Goal: Information Seeking & Learning: Learn about a topic

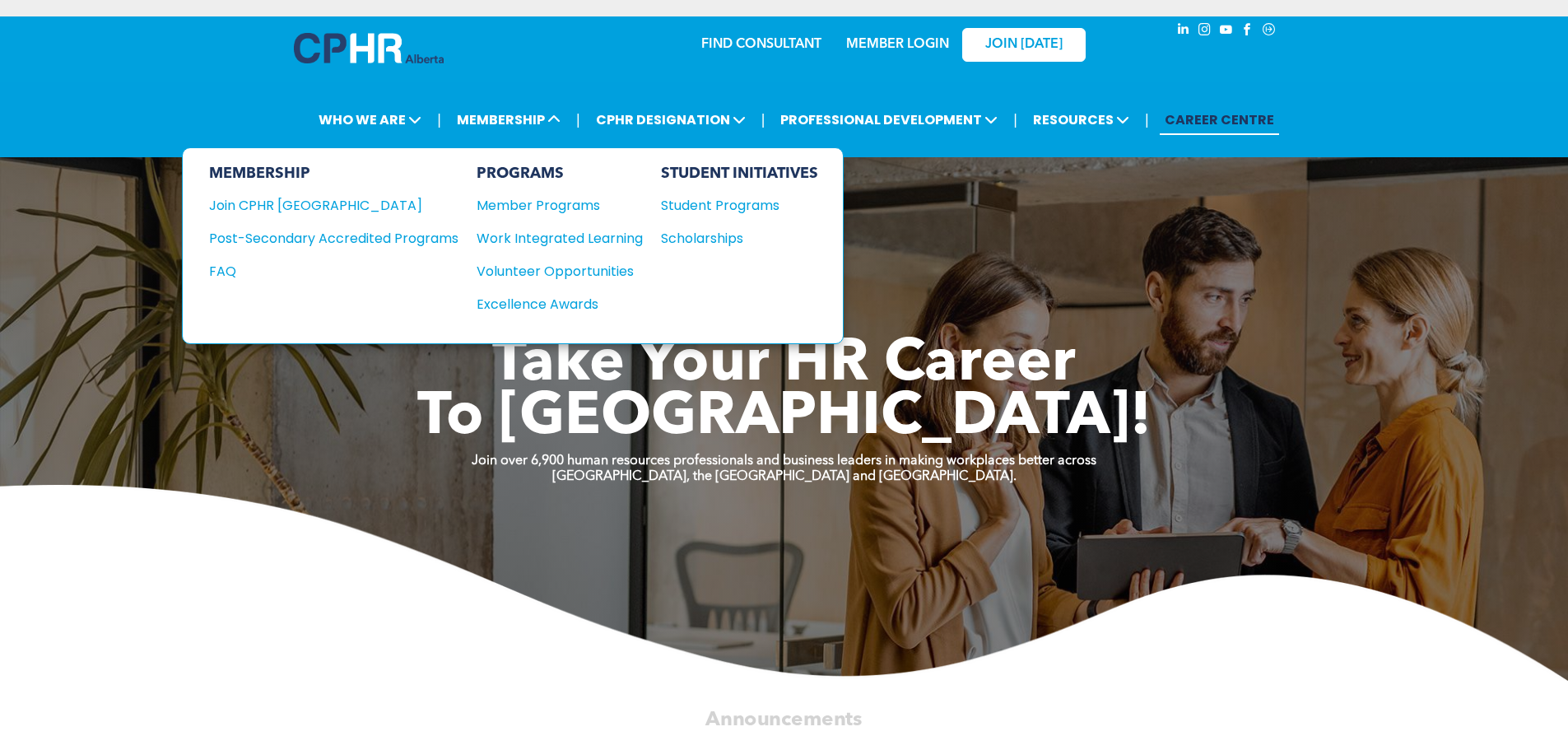
click at [313, 210] on div "Join CPHR [GEOGRAPHIC_DATA]" at bounding box center [321, 205] width 225 height 20
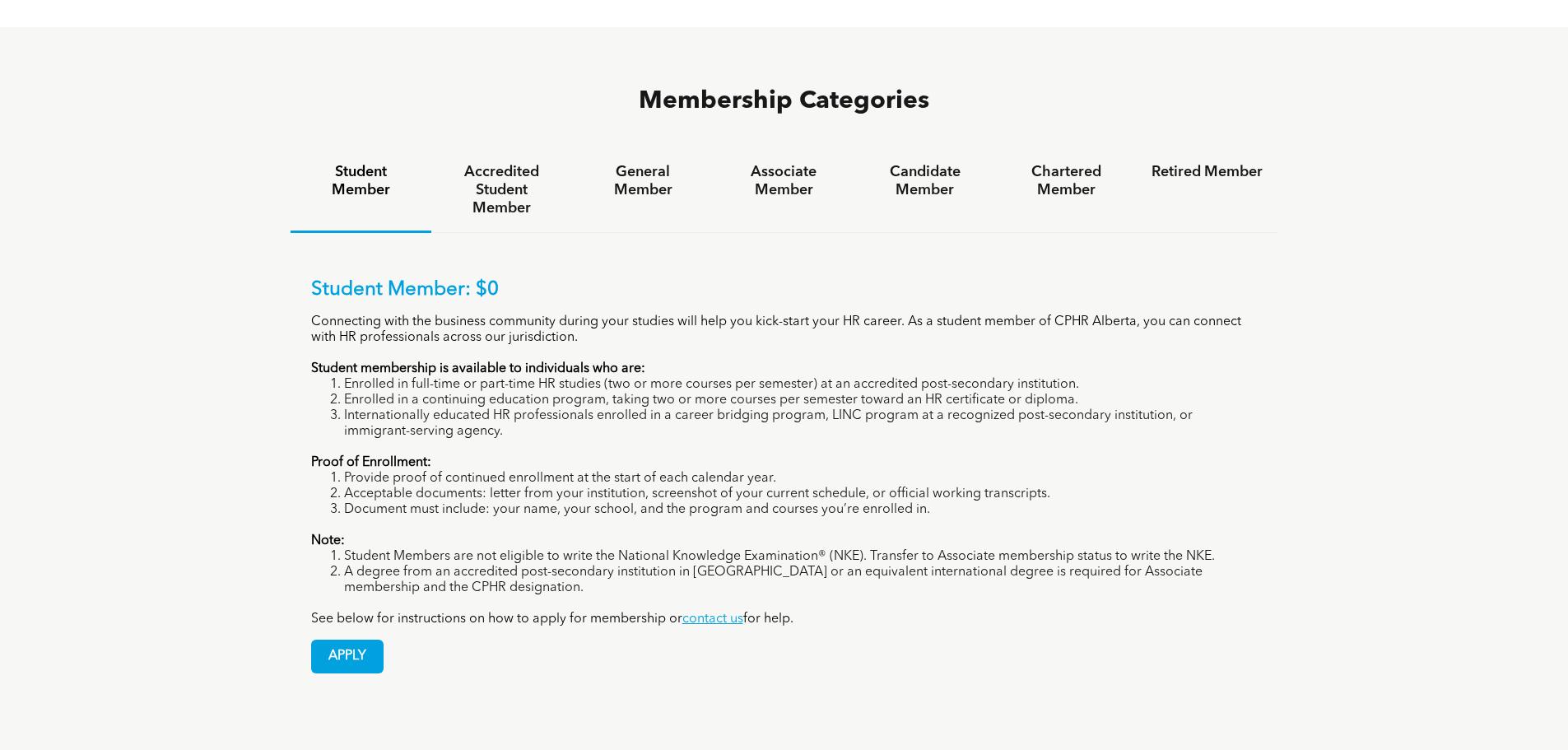
scroll to position [1070, 0]
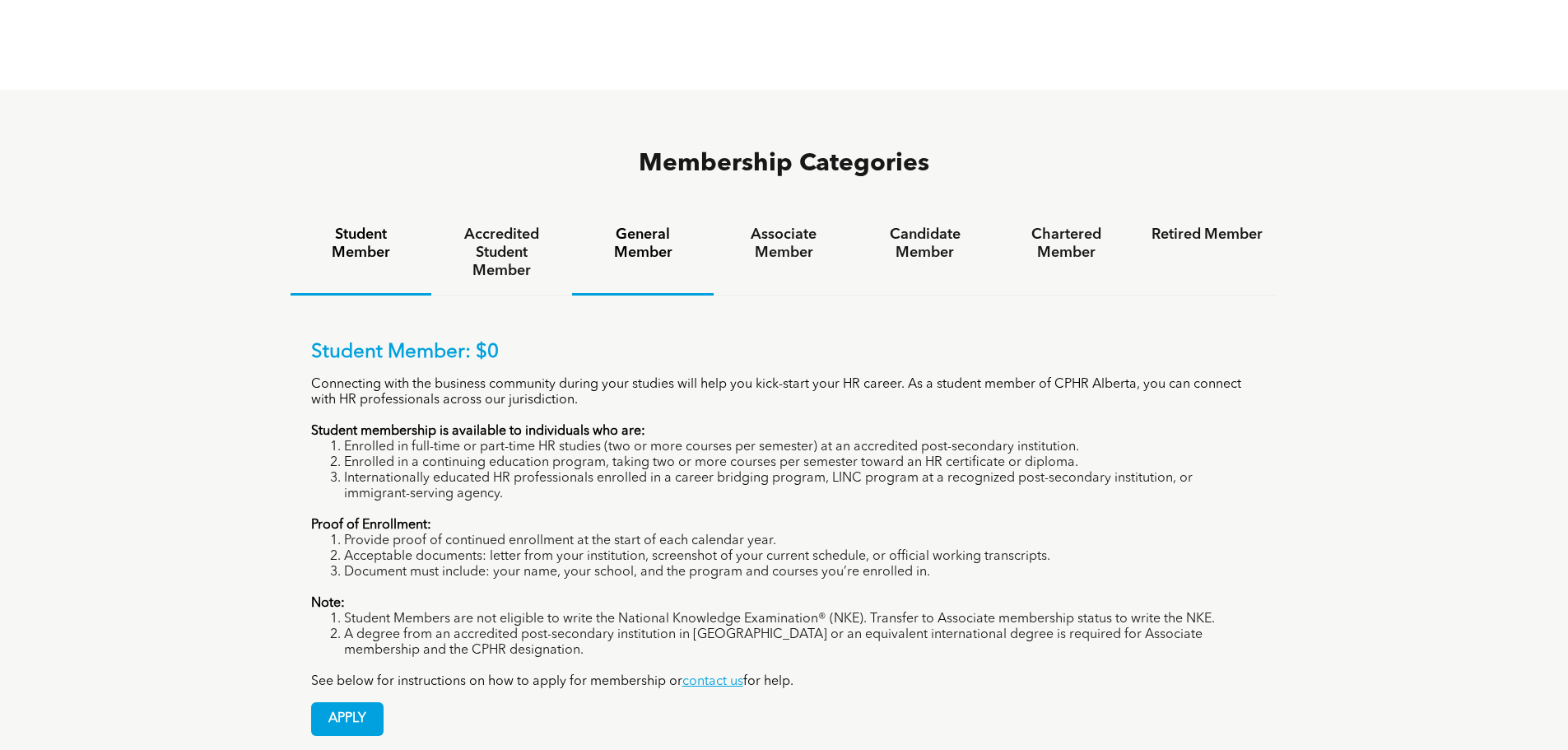
click at [642, 226] on h4 "General Member" at bounding box center [642, 243] width 111 height 36
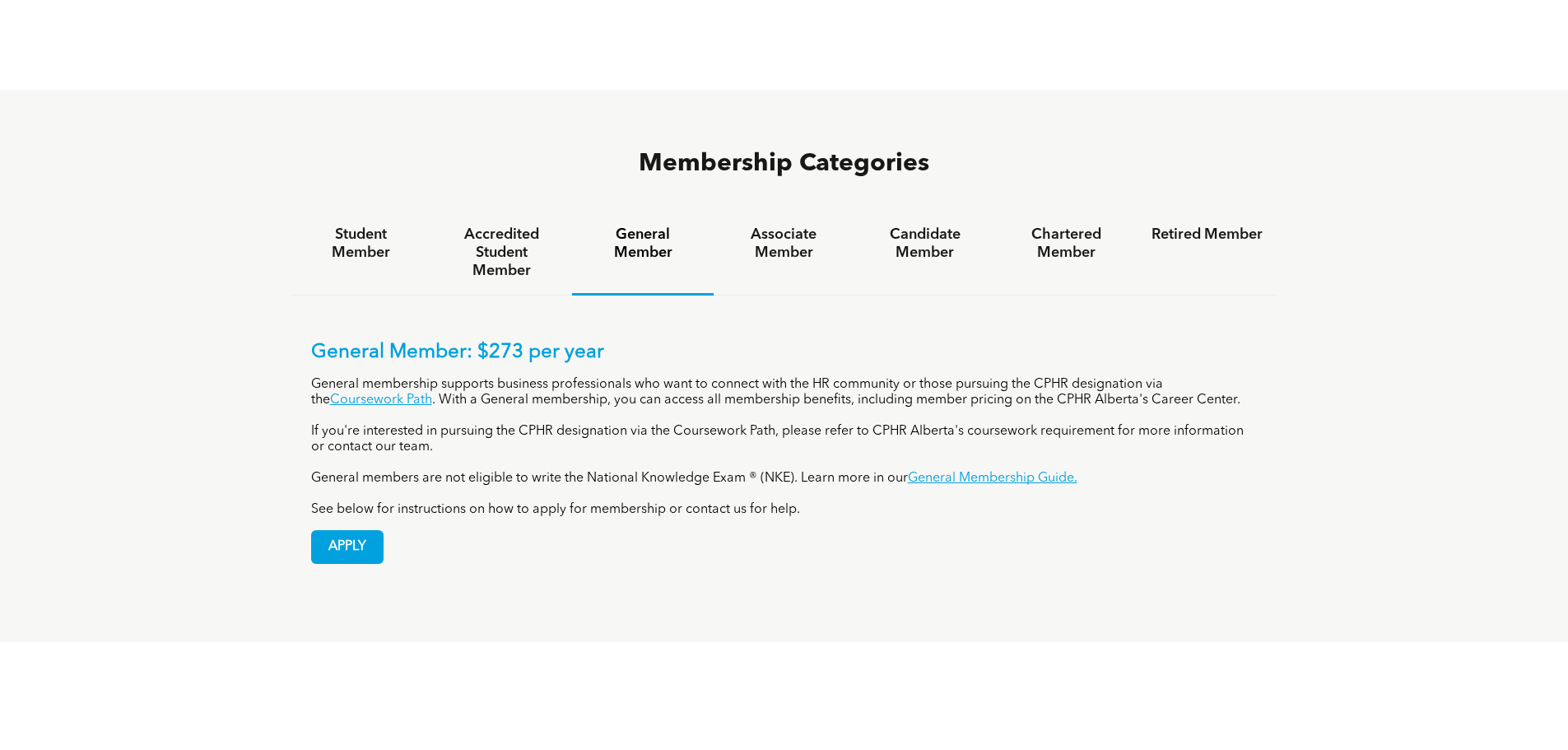
click at [350, 531] on span "APPLY" at bounding box center [348, 547] width 71 height 32
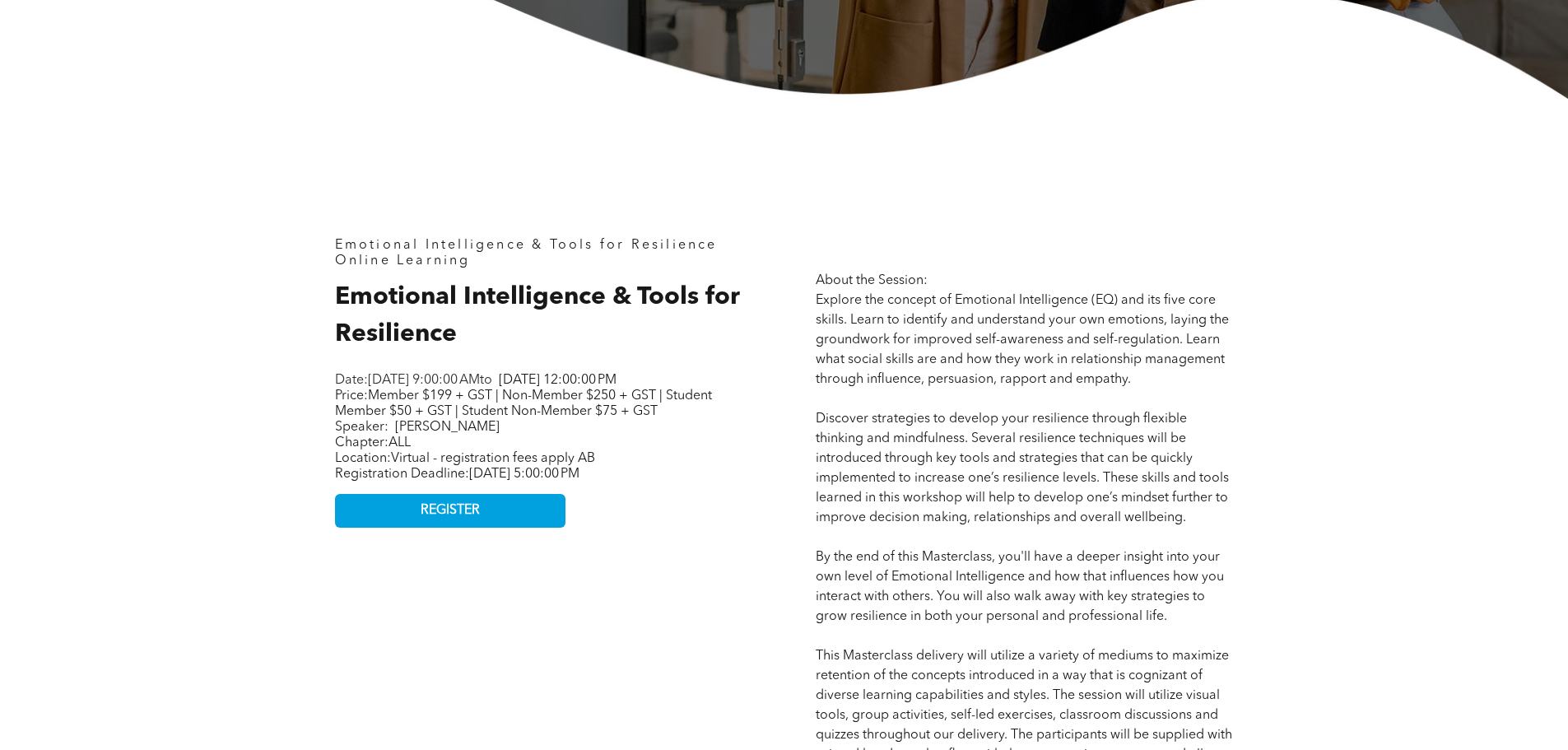
scroll to position [576, 0]
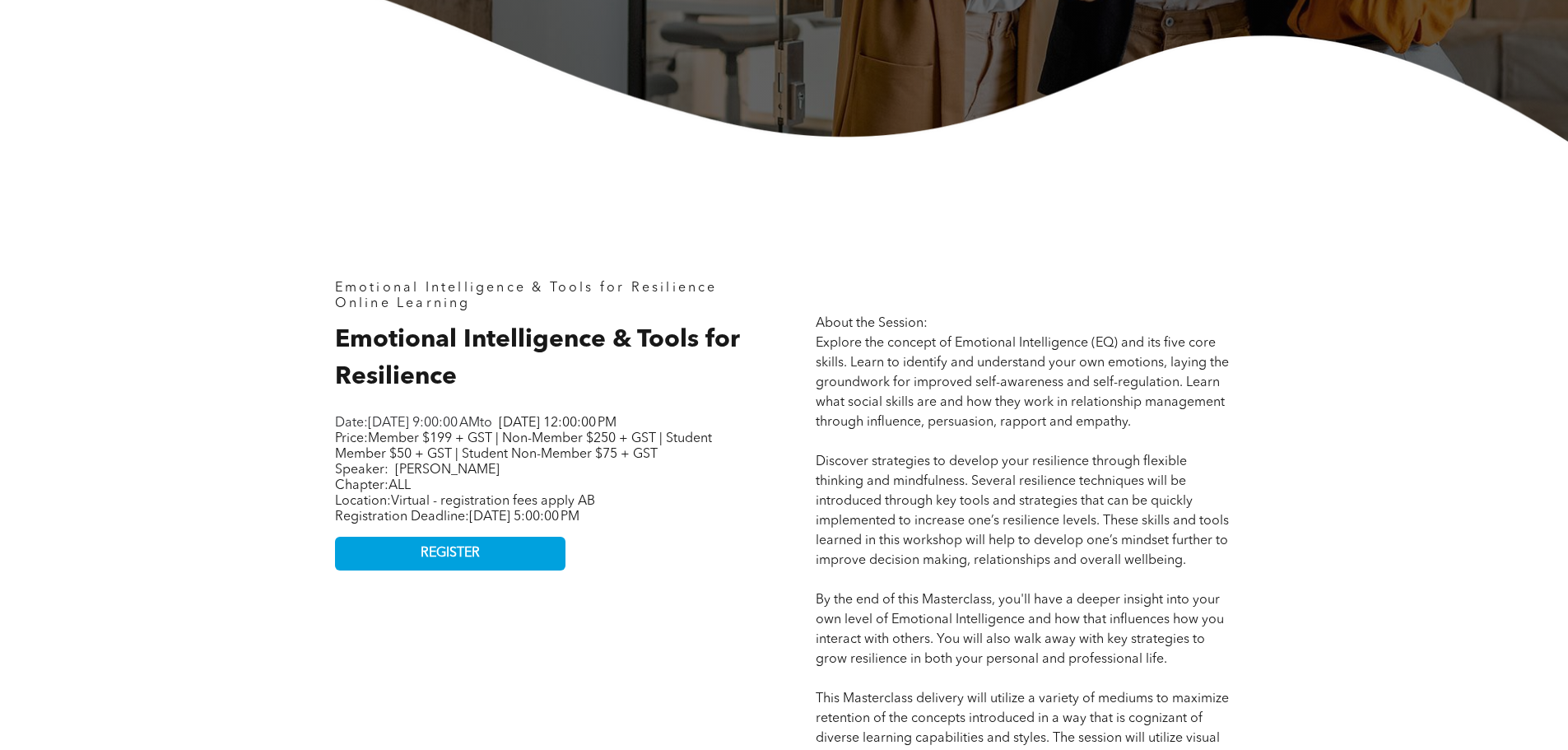
click at [459, 562] on span "REGISTER" at bounding box center [450, 554] width 59 height 16
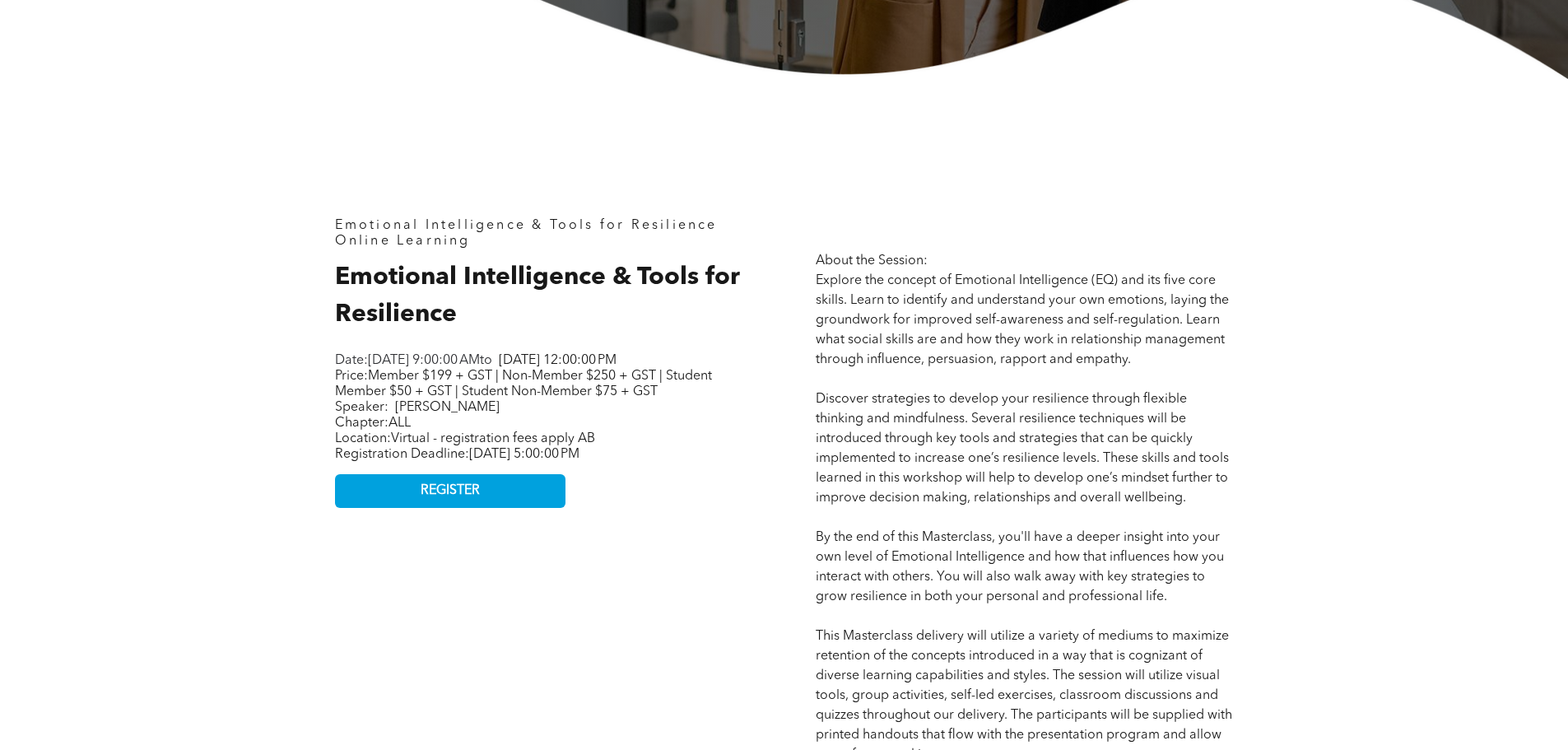
scroll to position [740, 0]
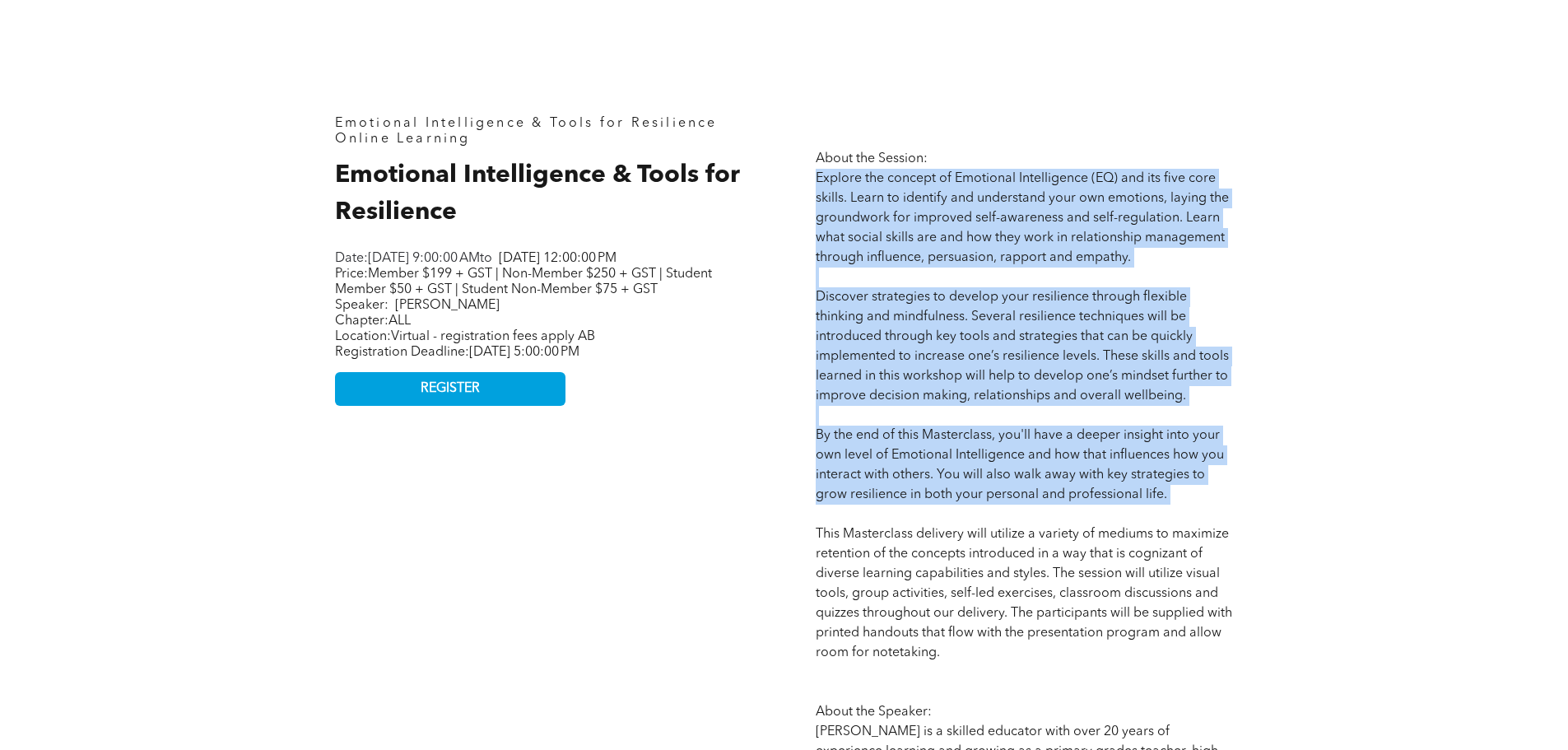
drag, startPoint x: 817, startPoint y: 174, endPoint x: 1202, endPoint y: 505, distance: 507.7
click at [1202, 505] on p "About the Session: Explore the concept of Emotional Intelligence (EQ) and its f…" at bounding box center [1025, 632] width 418 height 968
copy span "Explore the concept of Emotional Intelligence (EQ) and its five core skills. Le…"
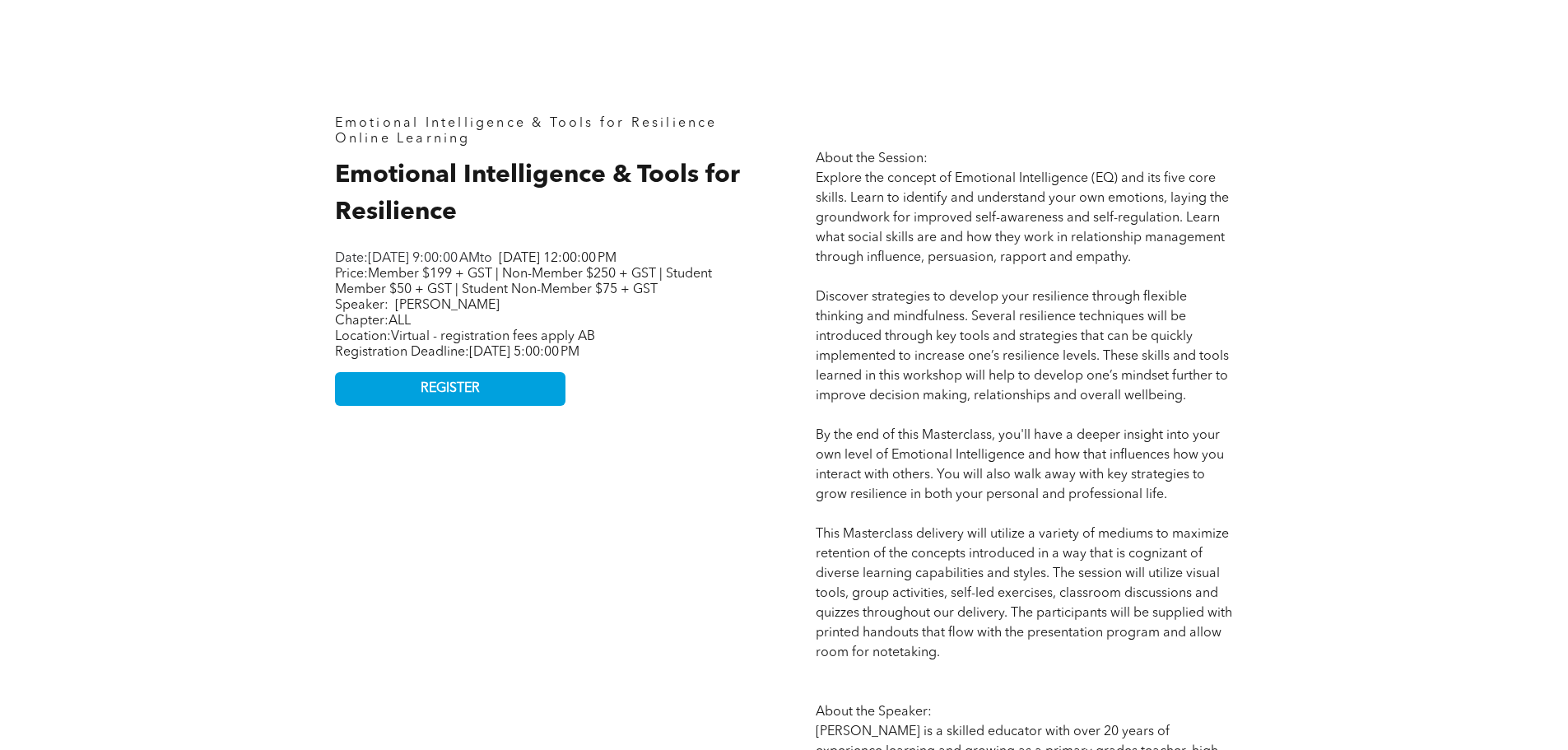
click at [773, 333] on div "Emotional Intelligence & Tools for Resilience Online Learning Emotional Intelli…" at bounding box center [784, 616] width 988 height 1278
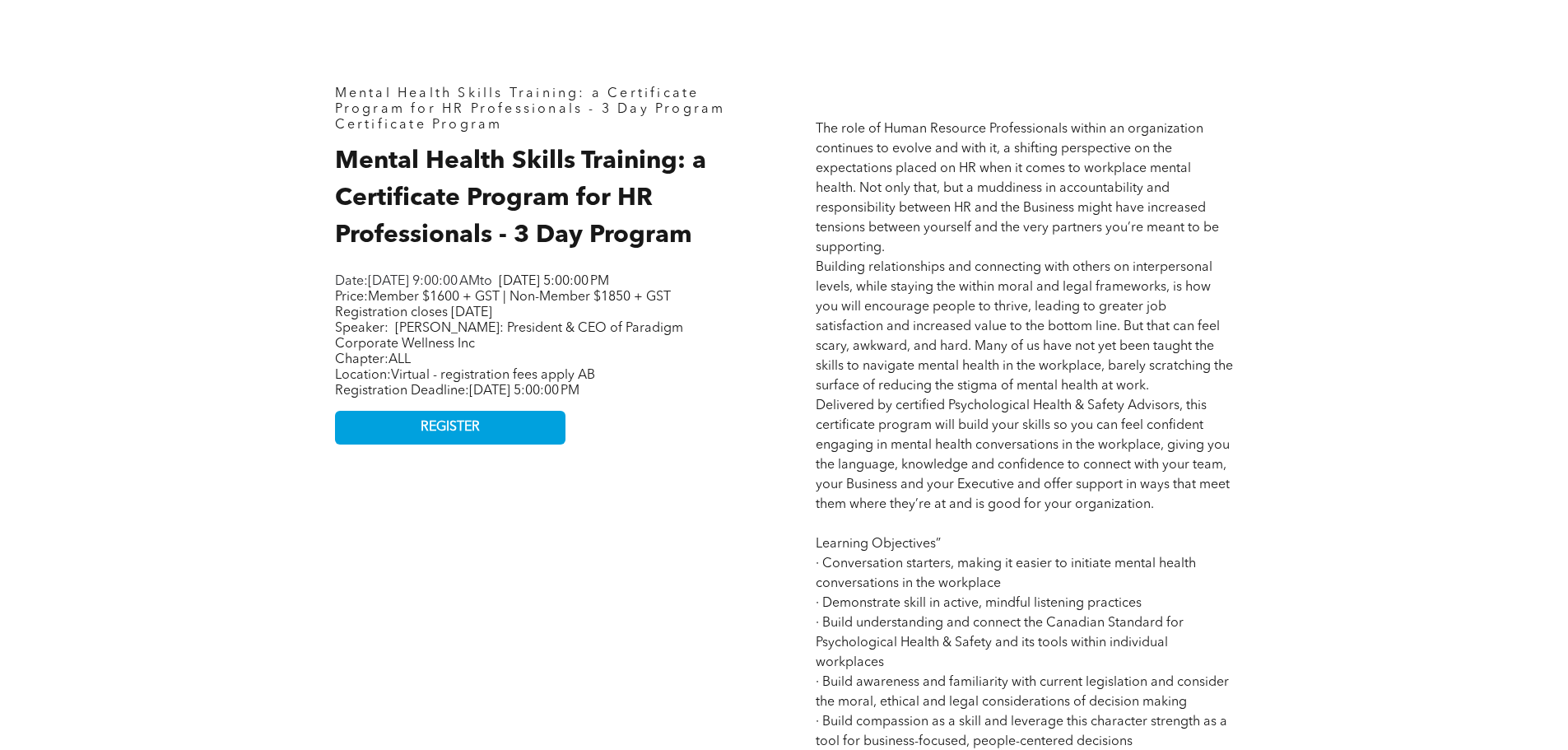
scroll to position [740, 0]
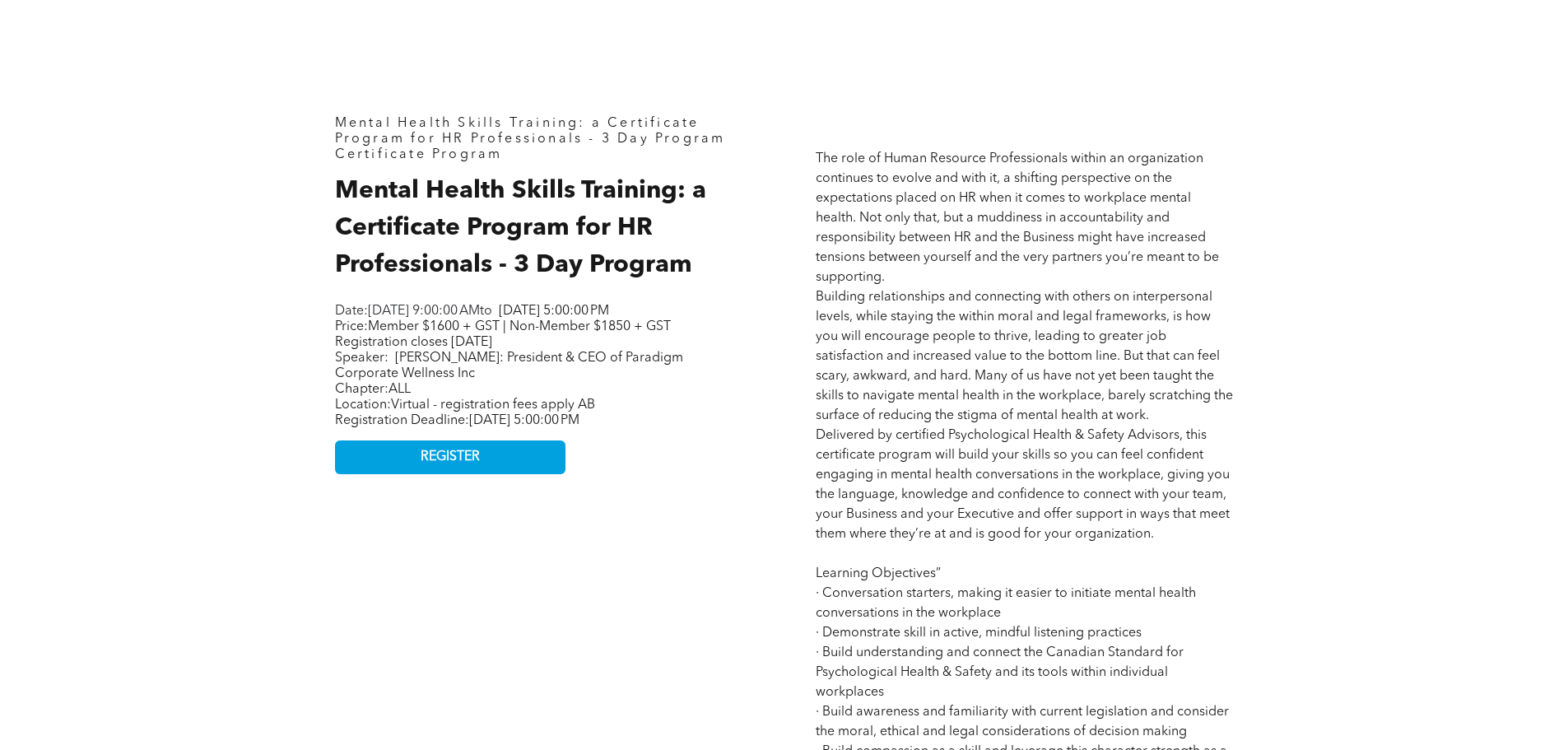
click at [1435, 316] on div "Mental Health Skills Training: a Certificate Program for HR Professionals - 3 D…" at bounding box center [784, 625] width 1568 height 1297
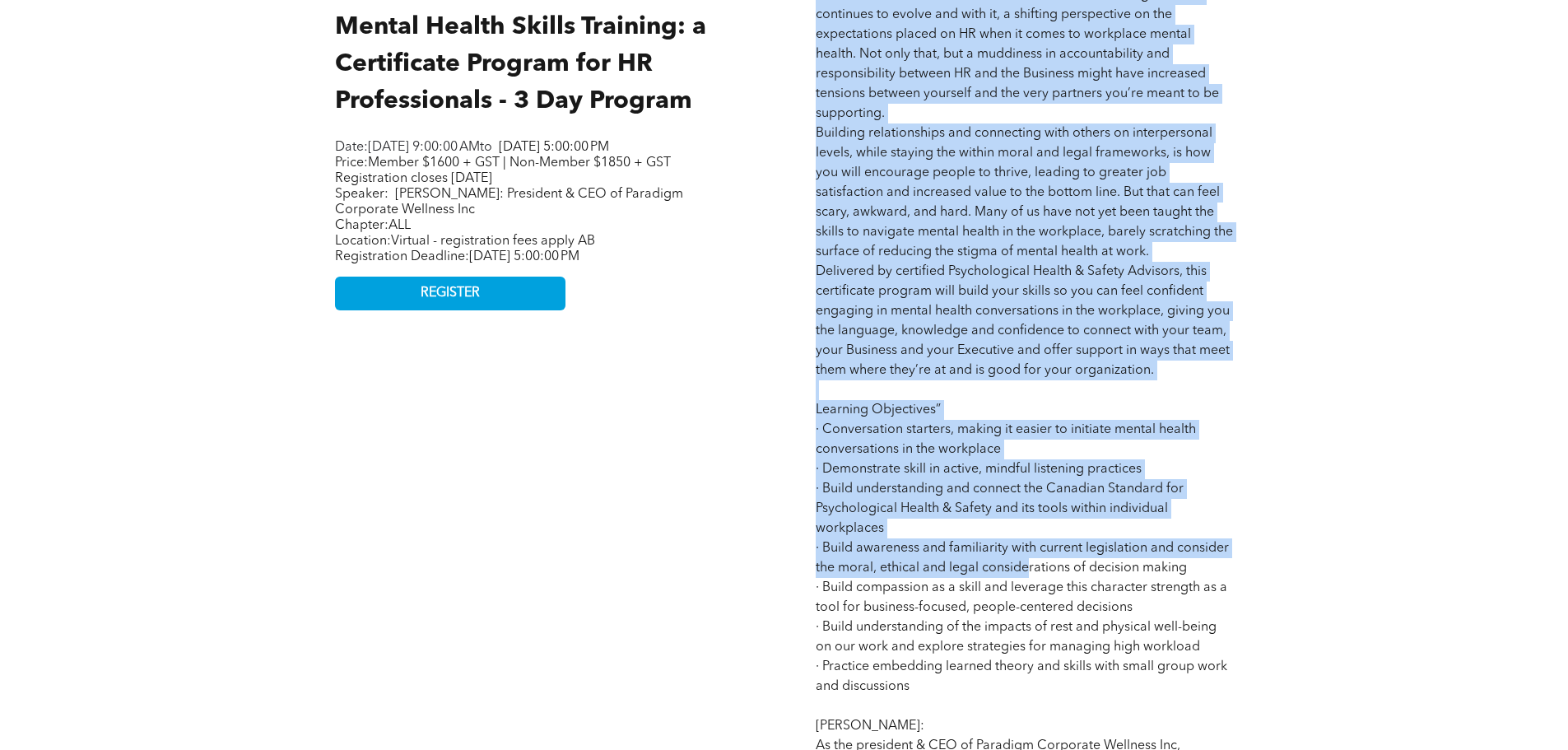
scroll to position [905, 0]
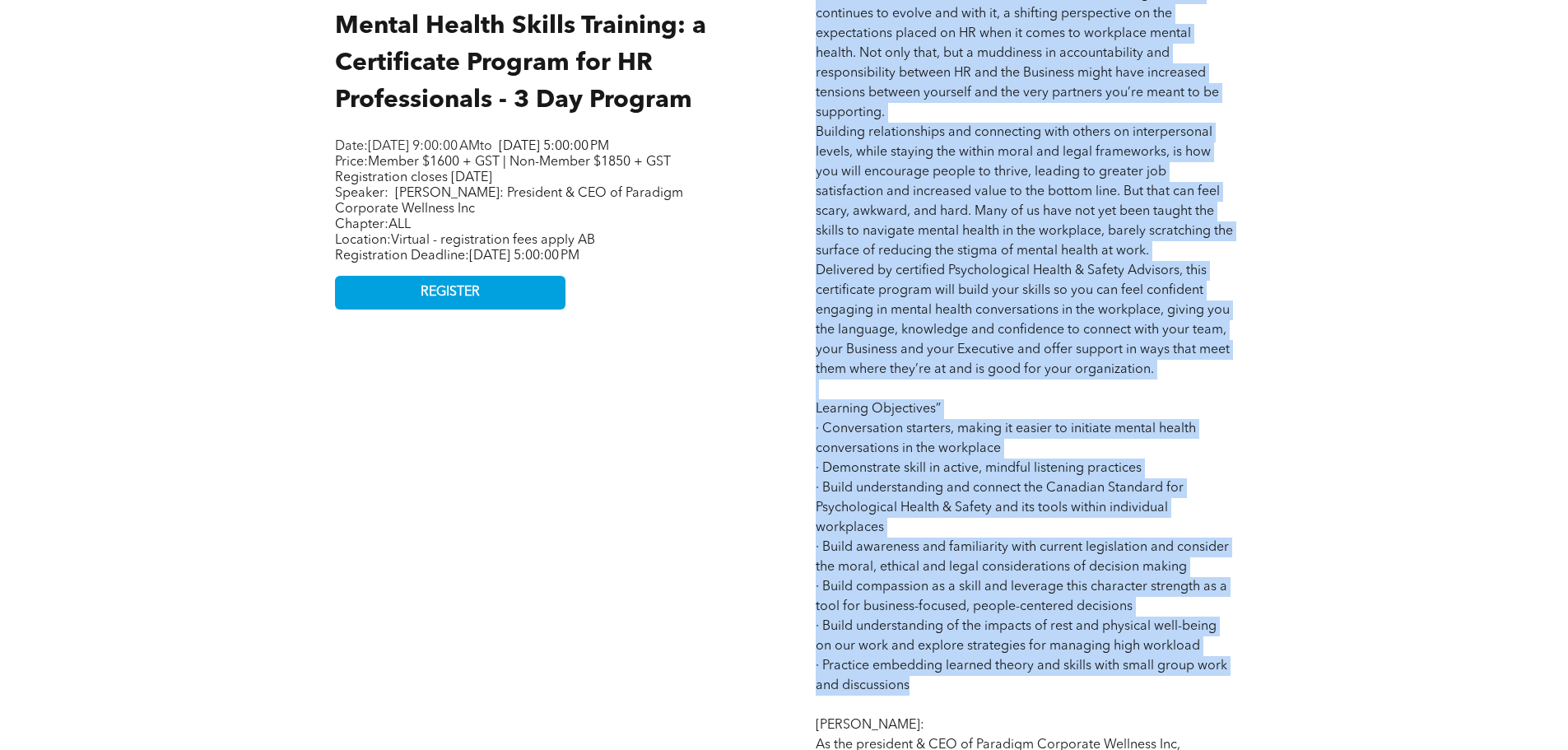
drag, startPoint x: 815, startPoint y: 157, endPoint x: 998, endPoint y: 682, distance: 556.0
click at [998, 682] on p "The role of Human Resource Professionals within an organization continues to ev…" at bounding box center [1025, 478] width 418 height 988
copy span "The role of Human Resource Professionals within an organization continues to ev…"
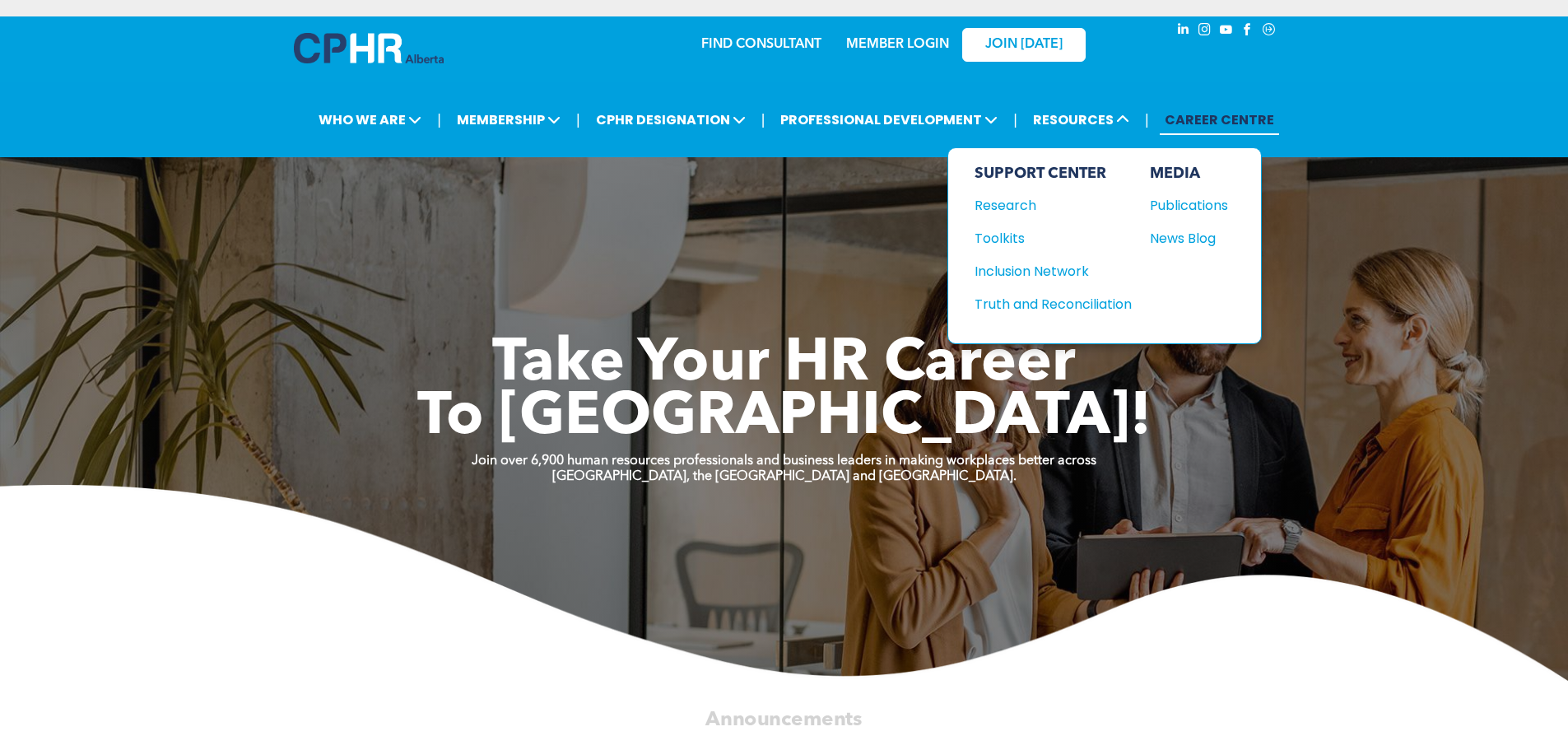
click at [1177, 243] on div "News Blog" at bounding box center [1186, 238] width 71 height 20
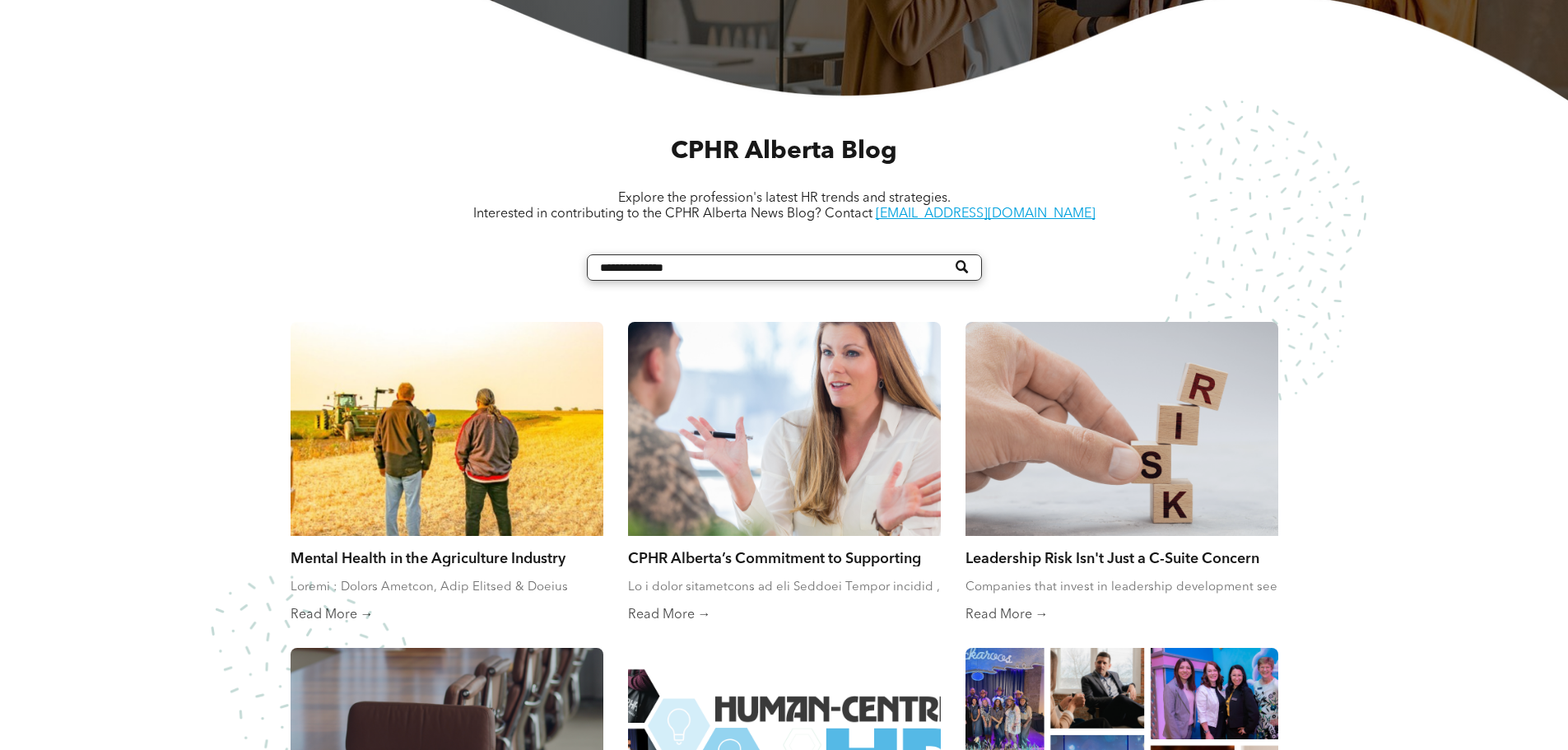
scroll to position [658, 0]
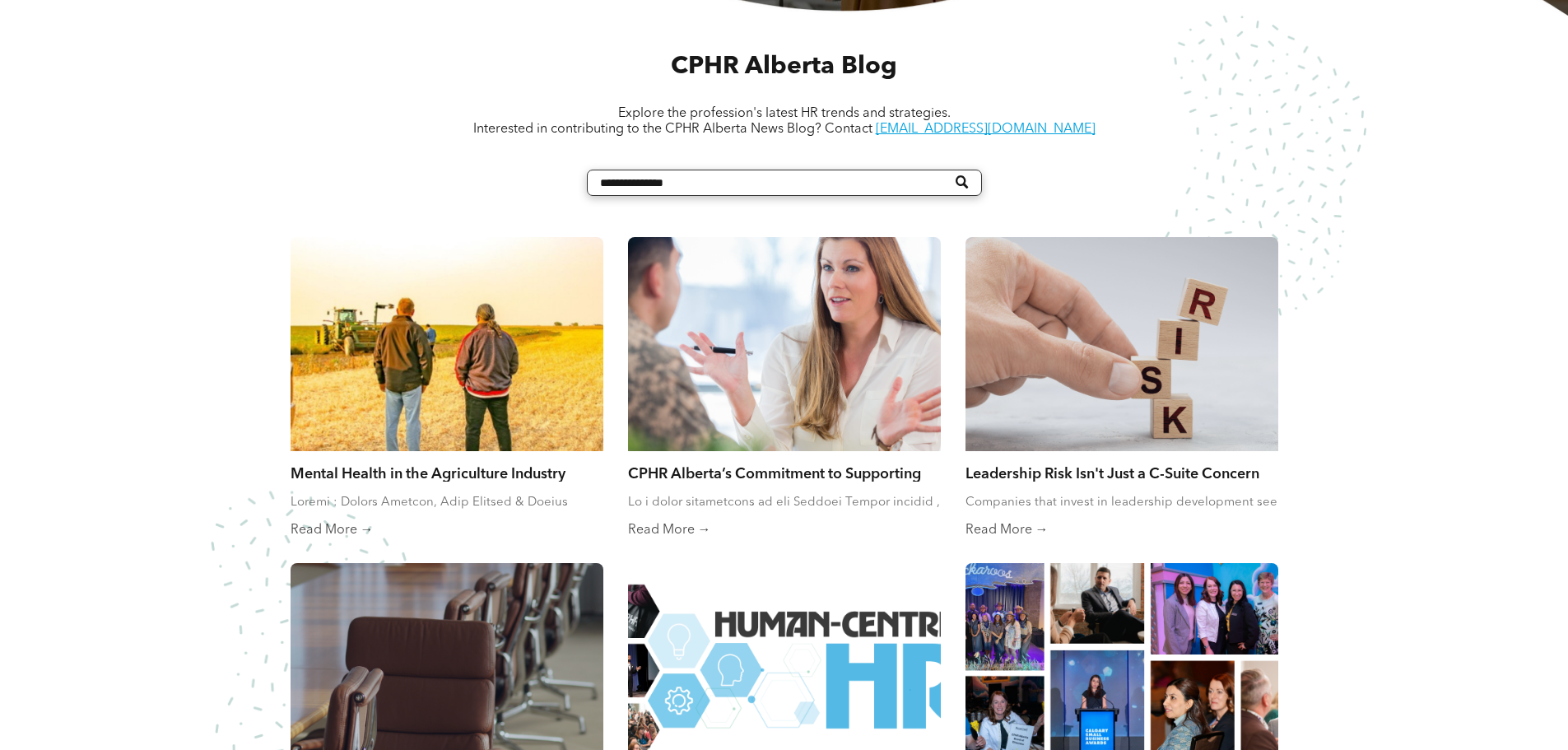
click at [467, 388] on div at bounding box center [447, 344] width 313 height 214
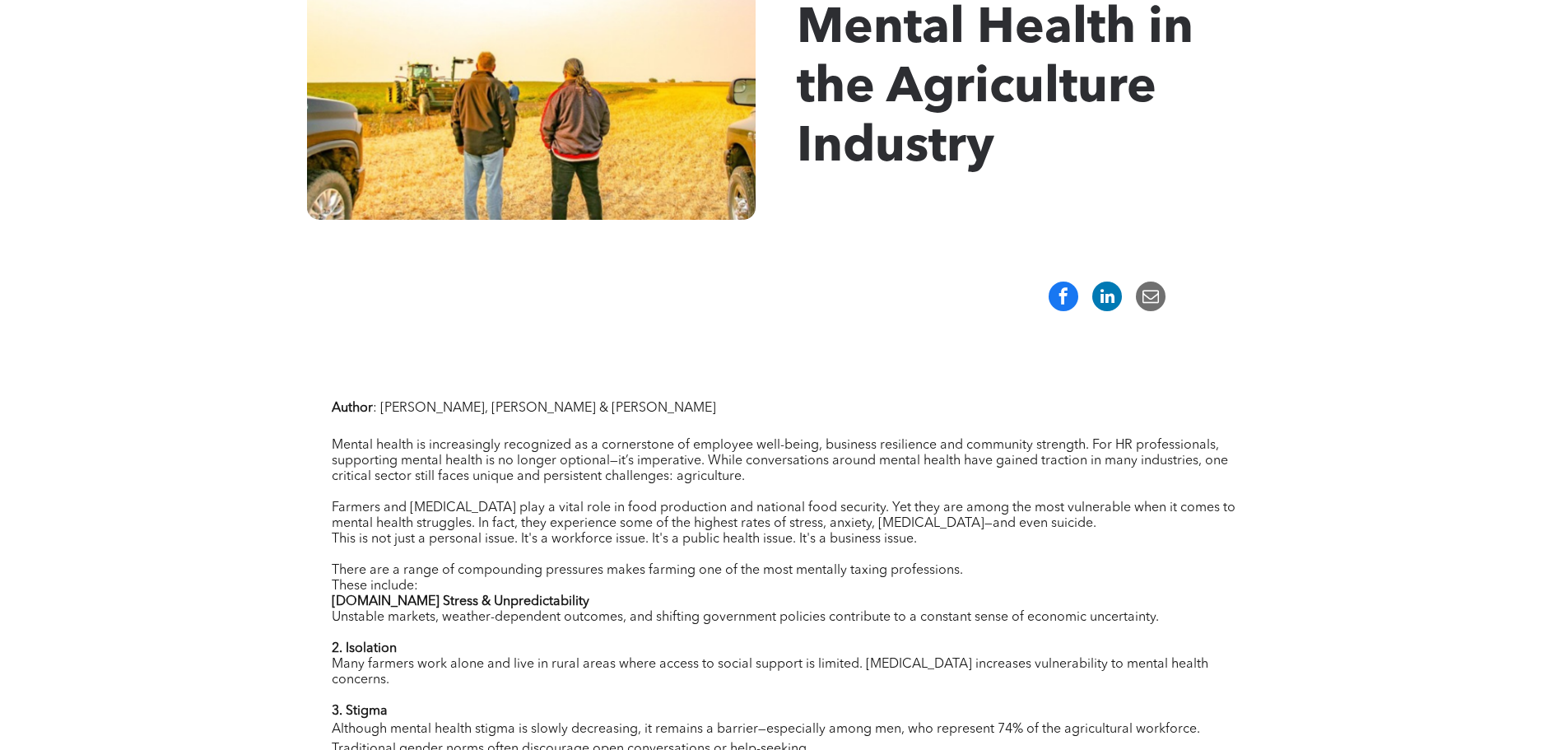
scroll to position [329, 0]
drag, startPoint x: 380, startPoint y: 404, endPoint x: 472, endPoint y: 412, distance: 92.3
click at [472, 412] on span ": [PERSON_NAME], [PERSON_NAME] & [PERSON_NAME]" at bounding box center [544, 407] width 343 height 13
copy span "[PERSON_NAME]"
